Goal: Task Accomplishment & Management: Manage account settings

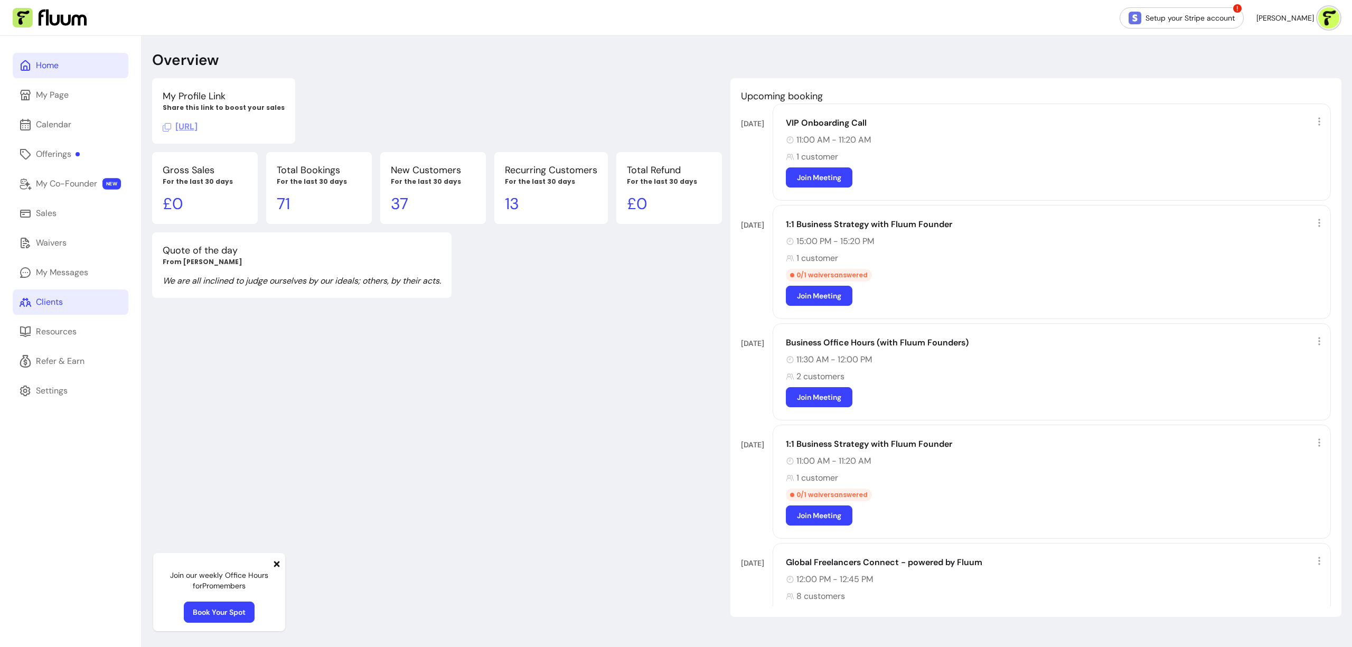
click at [57, 310] on link "Clients" at bounding box center [71, 301] width 116 height 25
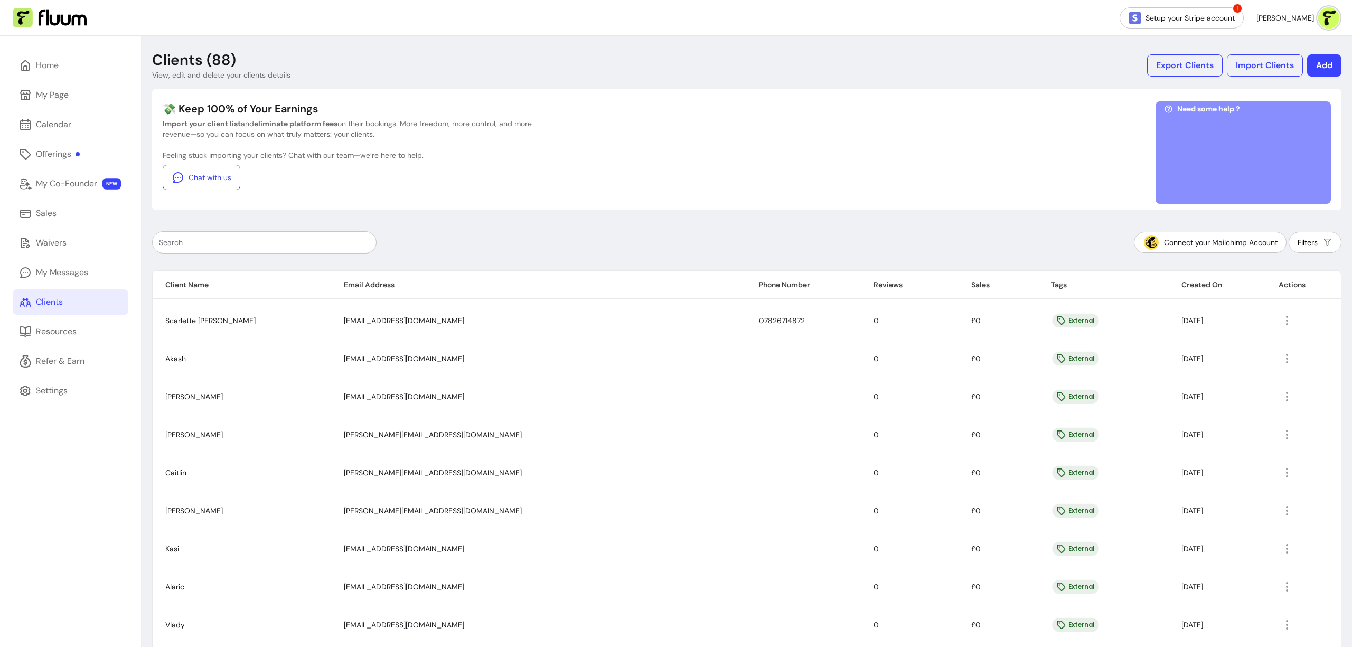
click at [335, 242] on input "text" at bounding box center [264, 242] width 211 height 11
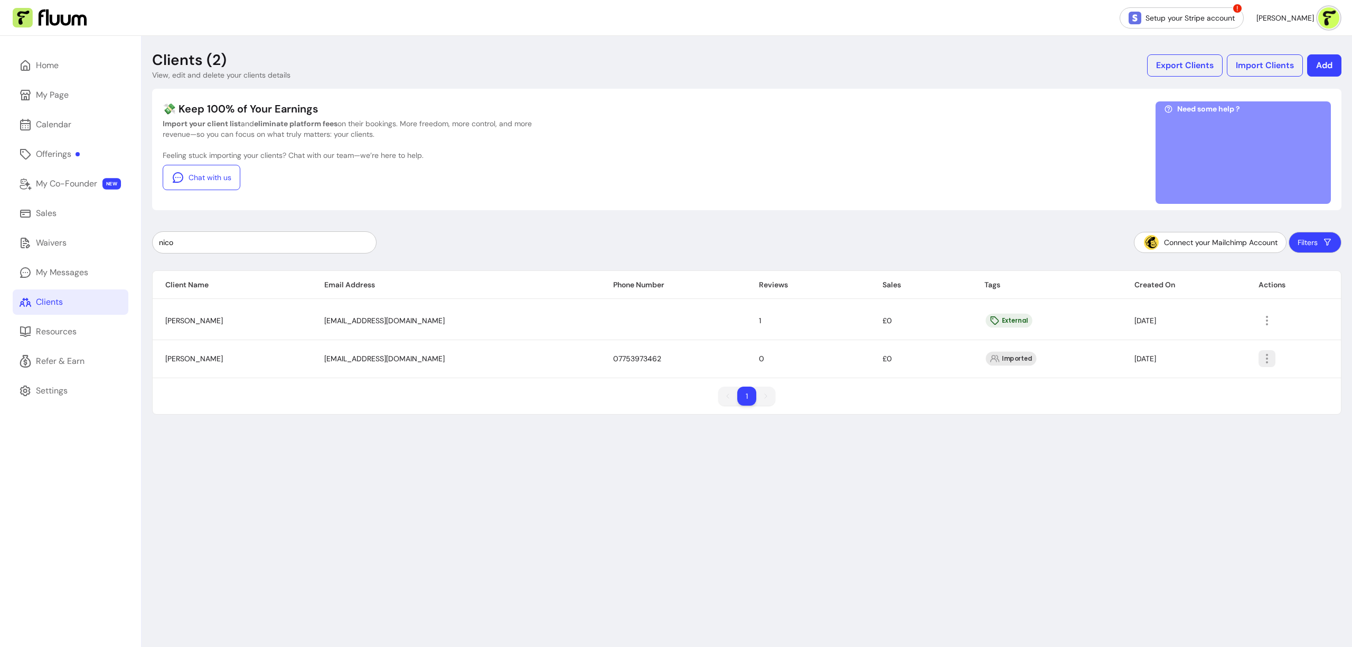
type input "nico"
click at [1257, 358] on icon "button" at bounding box center [1323, 372] width 179 height 151
click at [1222, 381] on span "Amend" at bounding box center [1219, 383] width 77 height 11
